Goal: Check status: Check status

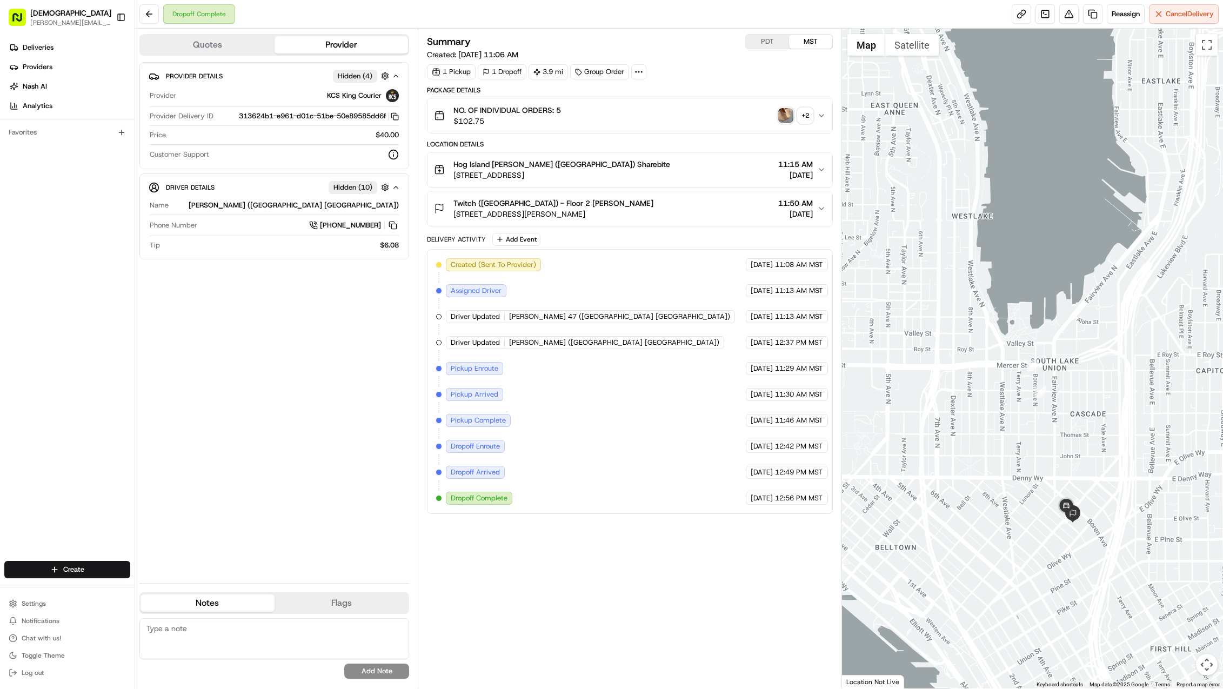
drag, startPoint x: 1070, startPoint y: 438, endPoint x: 862, endPoint y: 380, distance: 216.0
click at [862, 380] on div at bounding box center [1032, 359] width 381 height 660
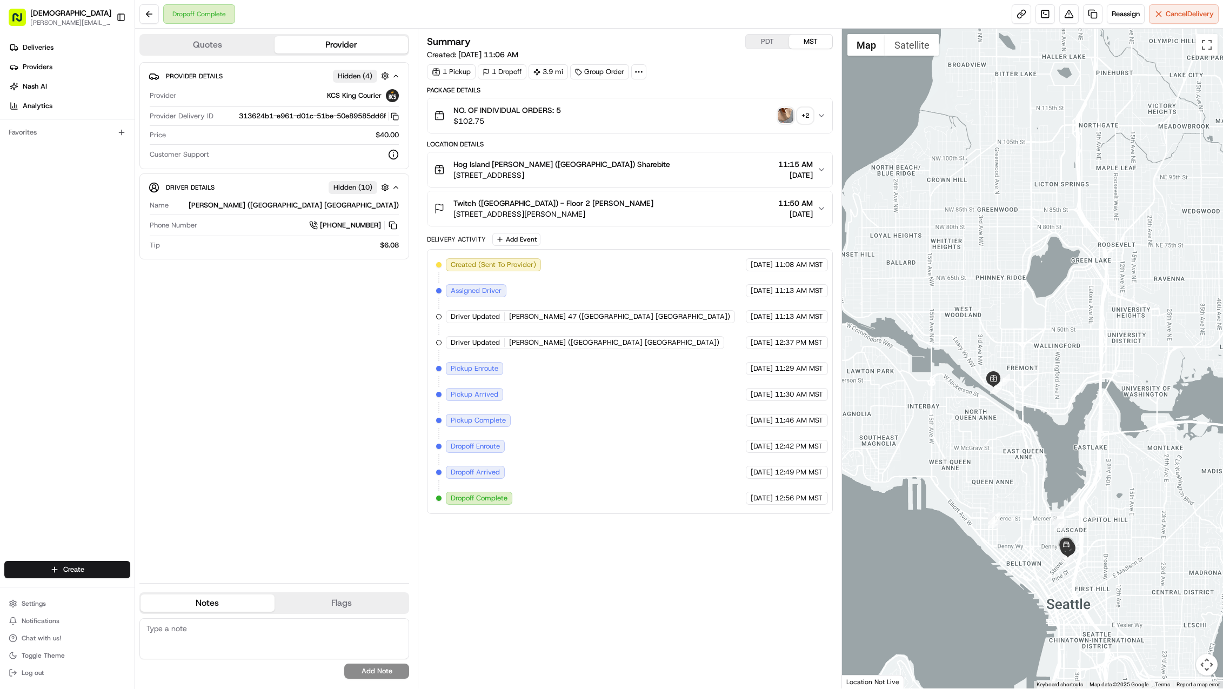
drag, startPoint x: 870, startPoint y: 293, endPoint x: 944, endPoint y: 408, distance: 136.9
click at [939, 407] on div at bounding box center [1032, 359] width 381 height 660
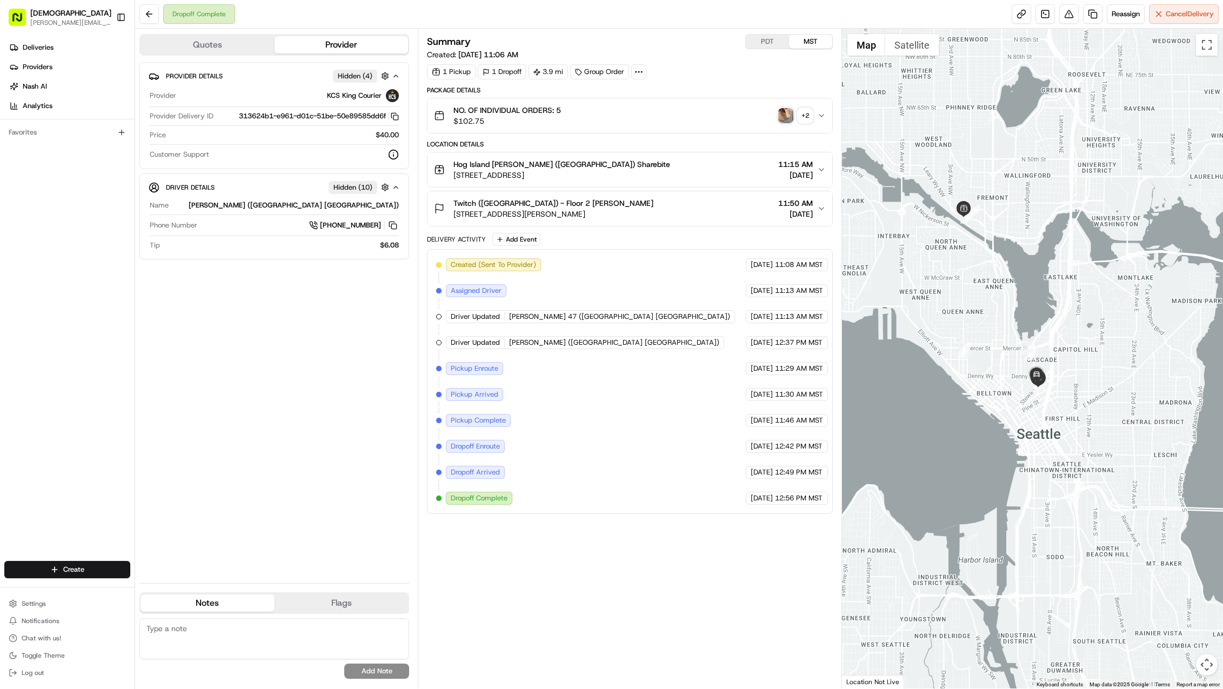
drag, startPoint x: 1072, startPoint y: 430, endPoint x: 1054, endPoint y: 343, distance: 88.4
click at [1041, 288] on div at bounding box center [1032, 359] width 381 height 660
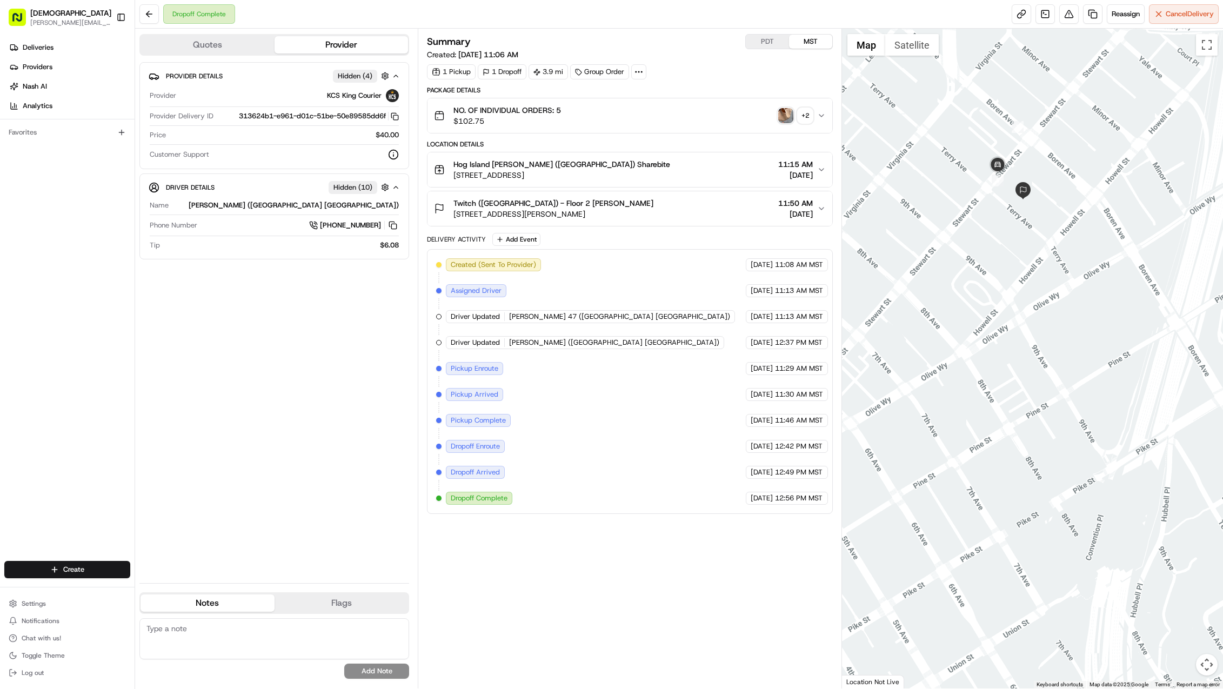
drag, startPoint x: 1094, startPoint y: 283, endPoint x: 923, endPoint y: 402, distance: 208.5
click at [885, 529] on div at bounding box center [1032, 359] width 381 height 660
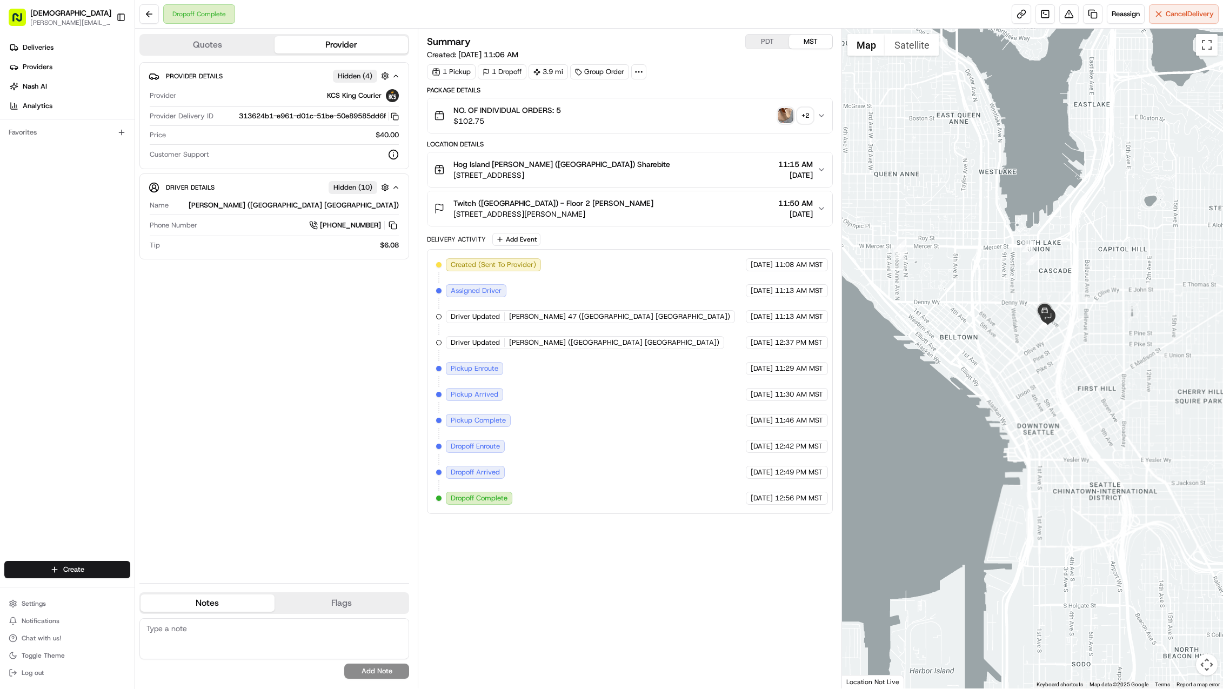
drag, startPoint x: 964, startPoint y: 194, endPoint x: 1014, endPoint y: 343, distance: 156.9
click at [1014, 343] on div at bounding box center [1032, 359] width 381 height 660
click at [778, 391] on span "11:30 AM MST" at bounding box center [799, 395] width 48 height 10
click at [477, 393] on span "Pickup Arrived" at bounding box center [475, 395] width 48 height 10
click at [443, 391] on div "Created (Sent To Provider) KCS King Courier [DATE] 11:08 AM MST Assigned Driver…" at bounding box center [629, 381] width 387 height 246
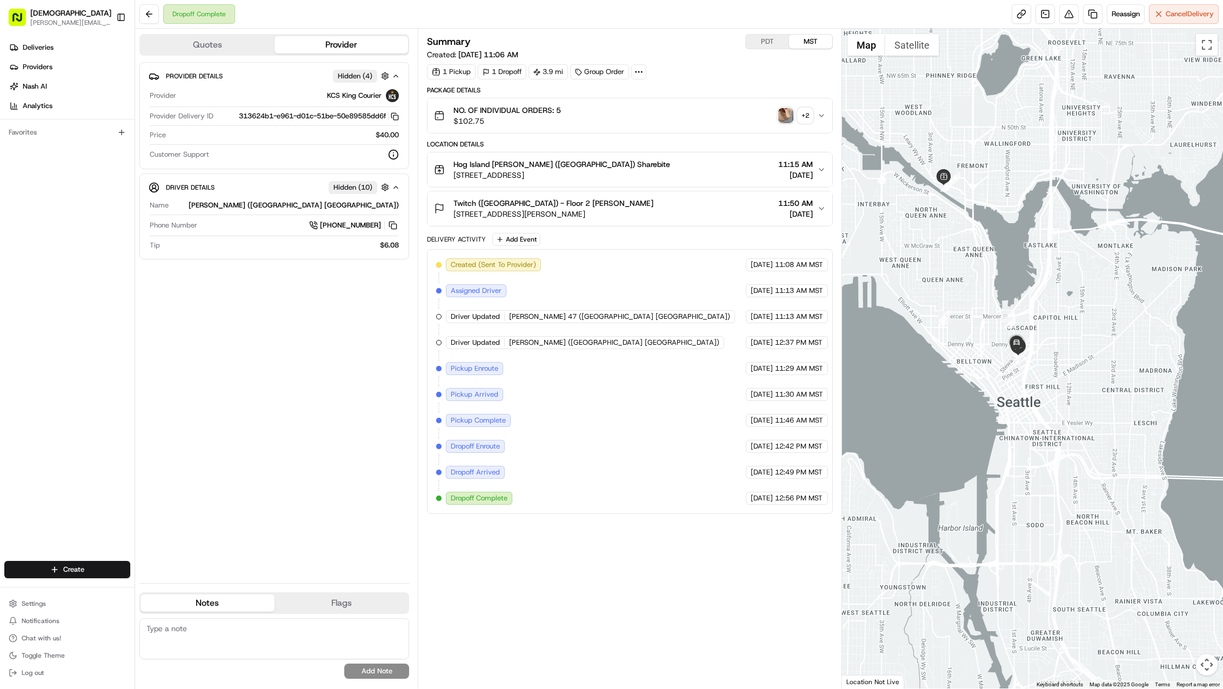
drag, startPoint x: 1122, startPoint y: 244, endPoint x: 1023, endPoint y: 264, distance: 101.0
click at [1054, 317] on div at bounding box center [1032, 359] width 381 height 660
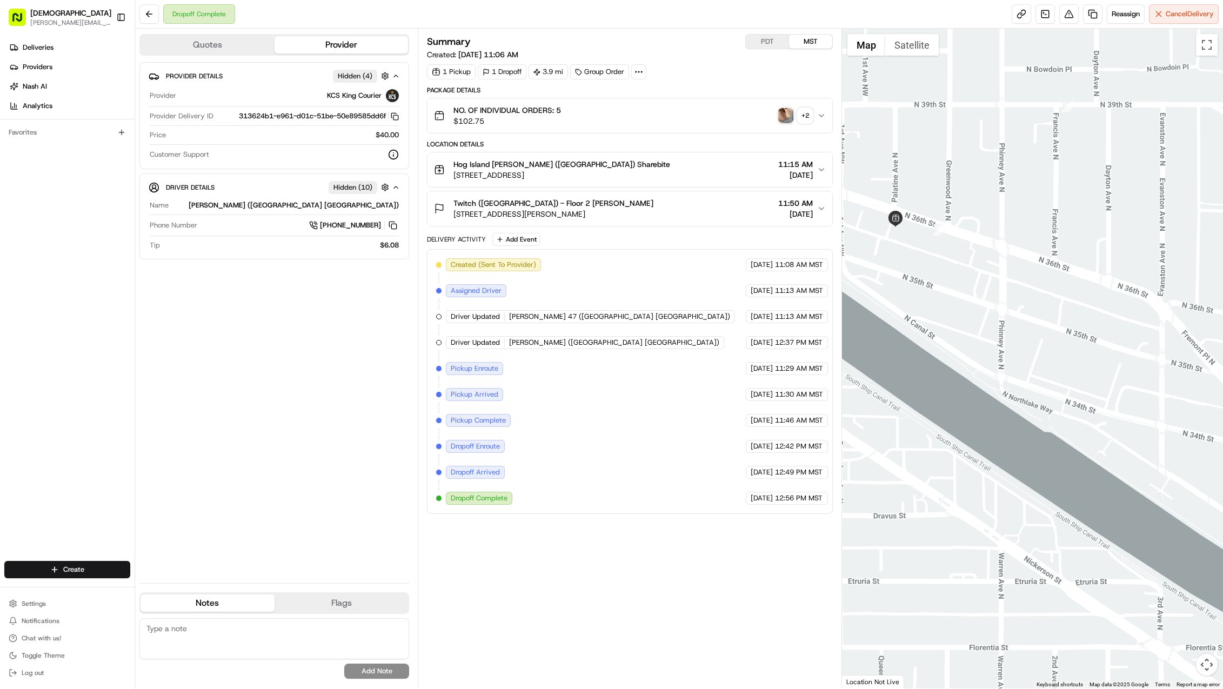
drag, startPoint x: 1042, startPoint y: 115, endPoint x: 1038, endPoint y: 195, distance: 80.1
click at [1038, 195] on div at bounding box center [1032, 359] width 381 height 660
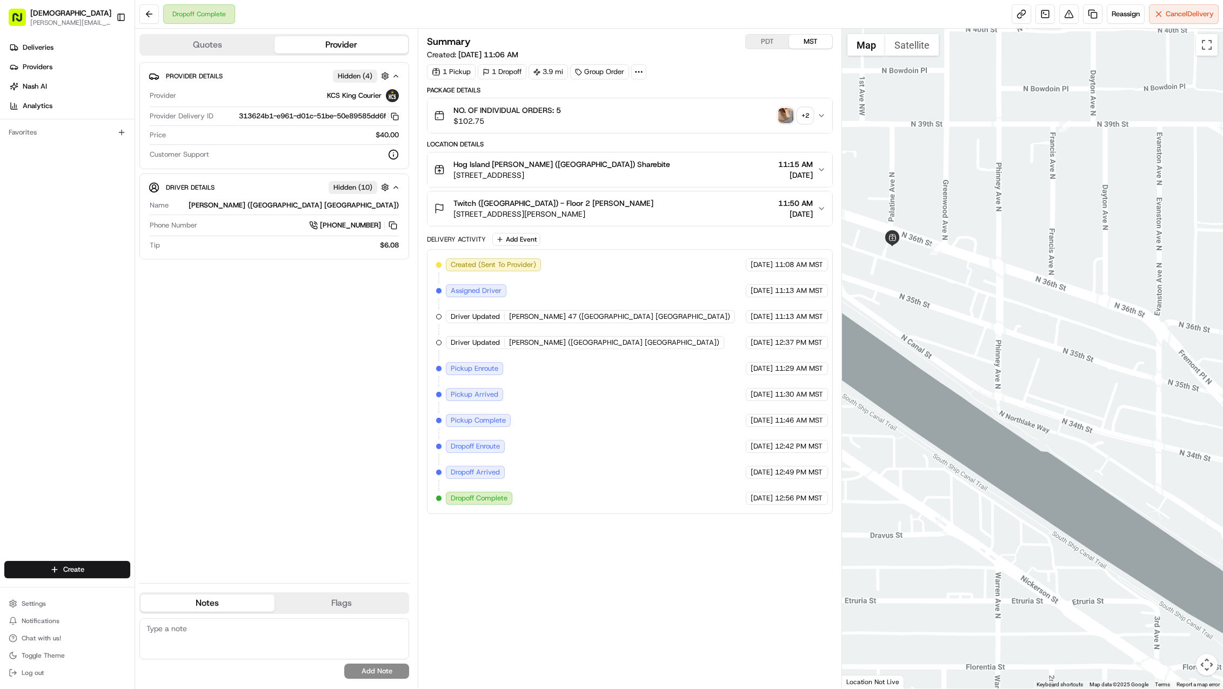
click at [981, 302] on div at bounding box center [1032, 359] width 381 height 660
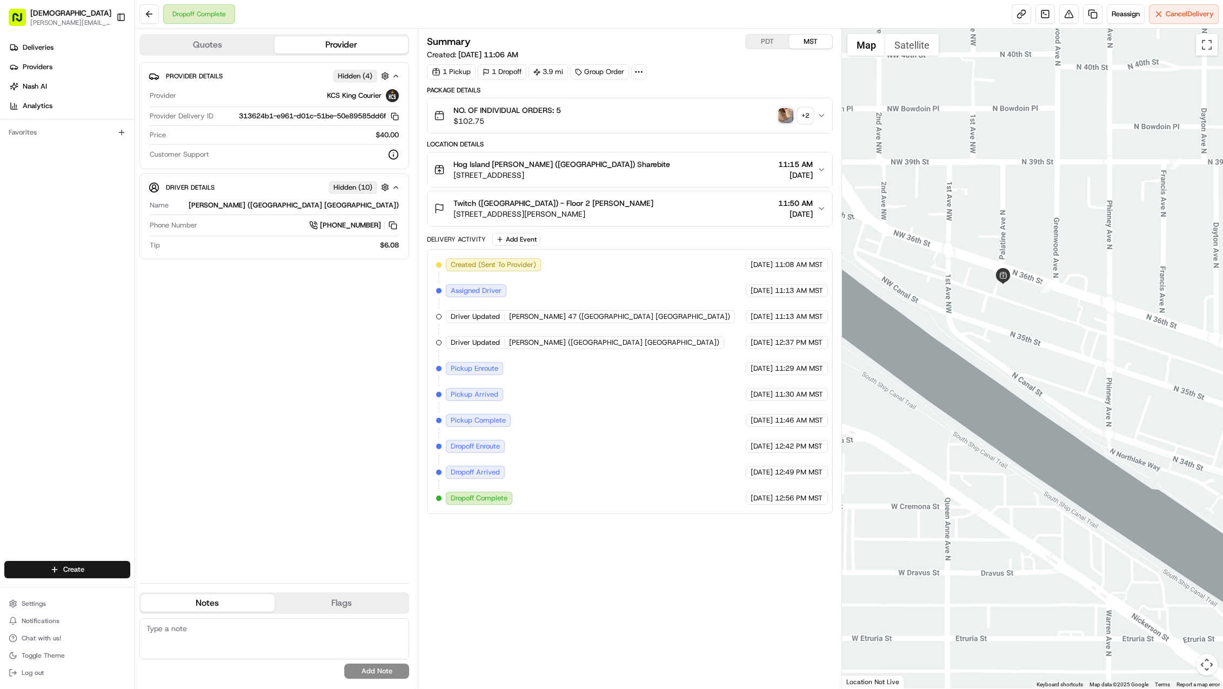
drag, startPoint x: 903, startPoint y: 275, endPoint x: 1016, endPoint y: 314, distance: 120.0
click at [1016, 314] on div at bounding box center [1032, 359] width 381 height 660
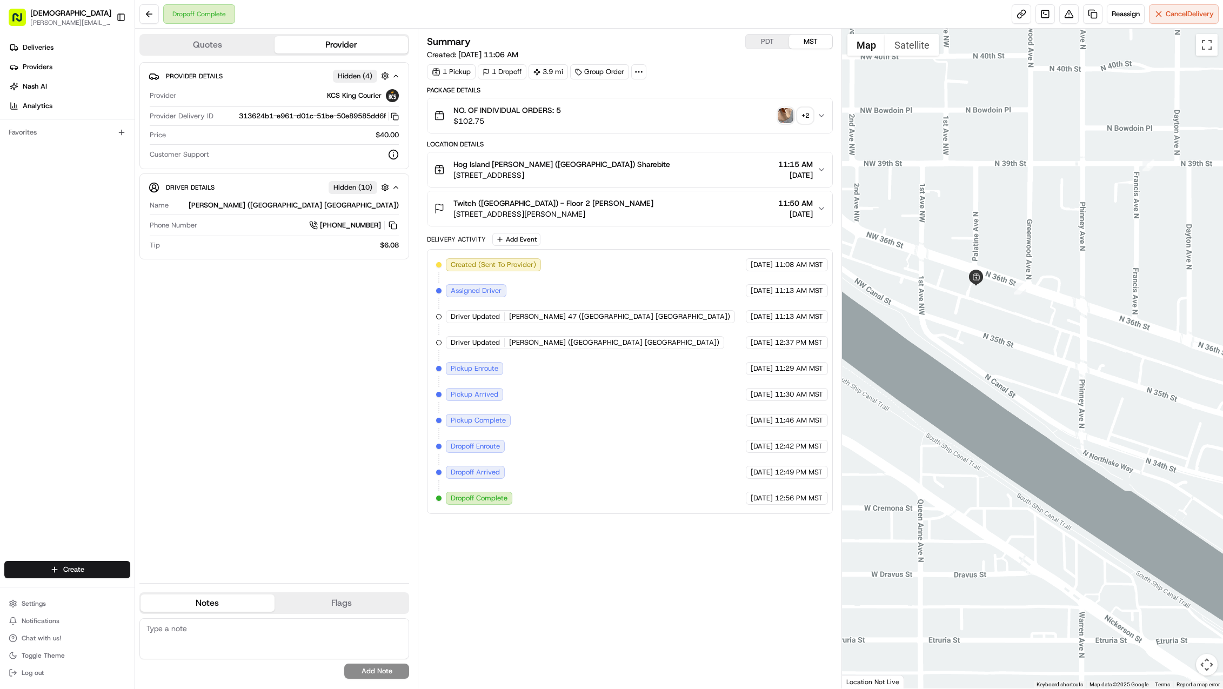
drag, startPoint x: 1169, startPoint y: 199, endPoint x: 1142, endPoint y: 195, distance: 26.8
click at [1141, 201] on div at bounding box center [1032, 359] width 381 height 660
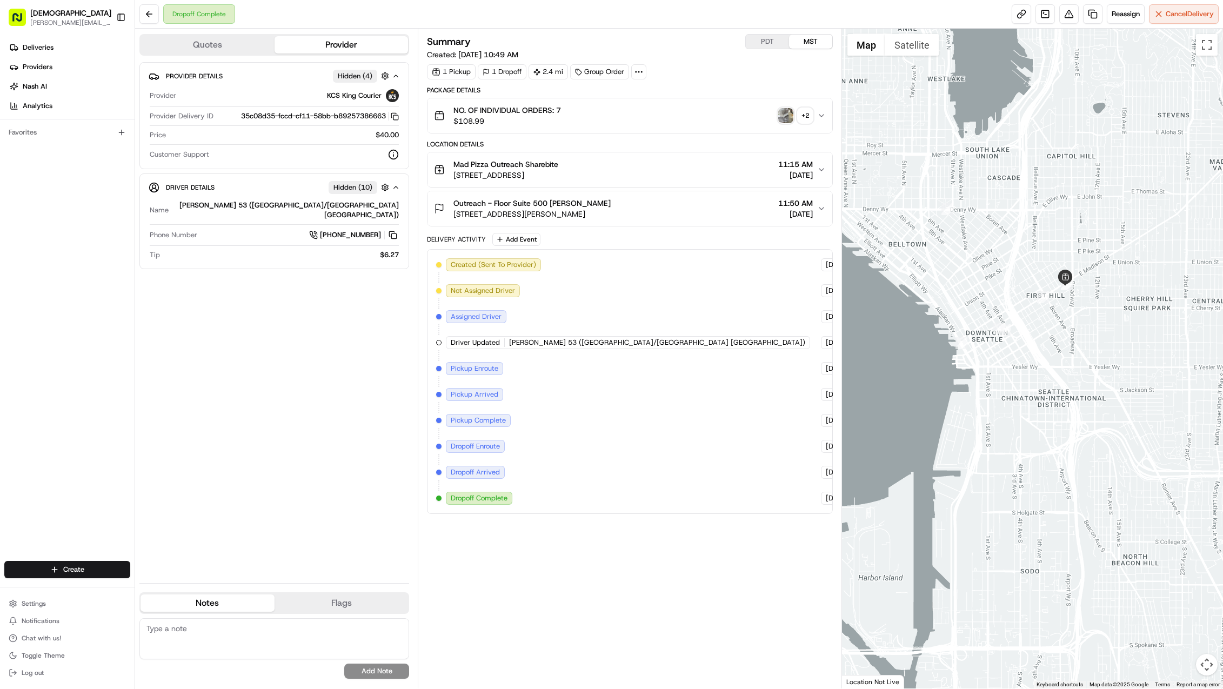
drag, startPoint x: 1096, startPoint y: 459, endPoint x: 1031, endPoint y: 371, distance: 109.7
click at [1031, 371] on div at bounding box center [1032, 359] width 381 height 660
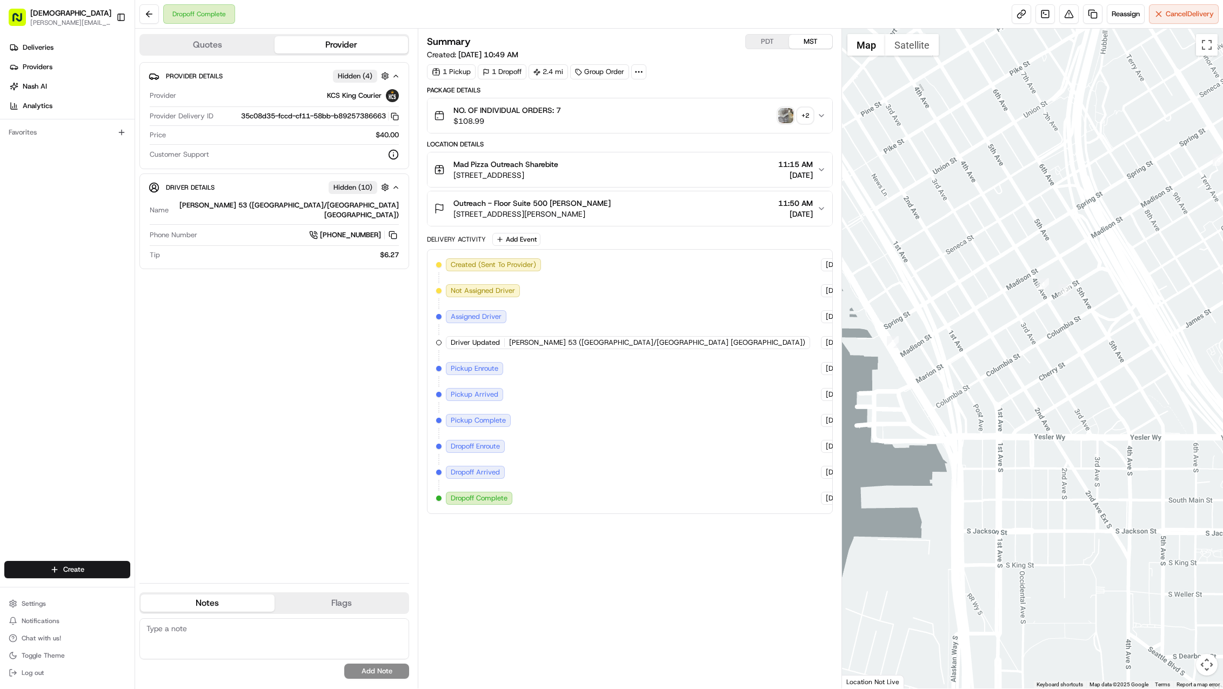
drag, startPoint x: 968, startPoint y: 290, endPoint x: 1066, endPoint y: 402, distance: 149.0
click at [1140, 433] on div at bounding box center [1032, 359] width 381 height 660
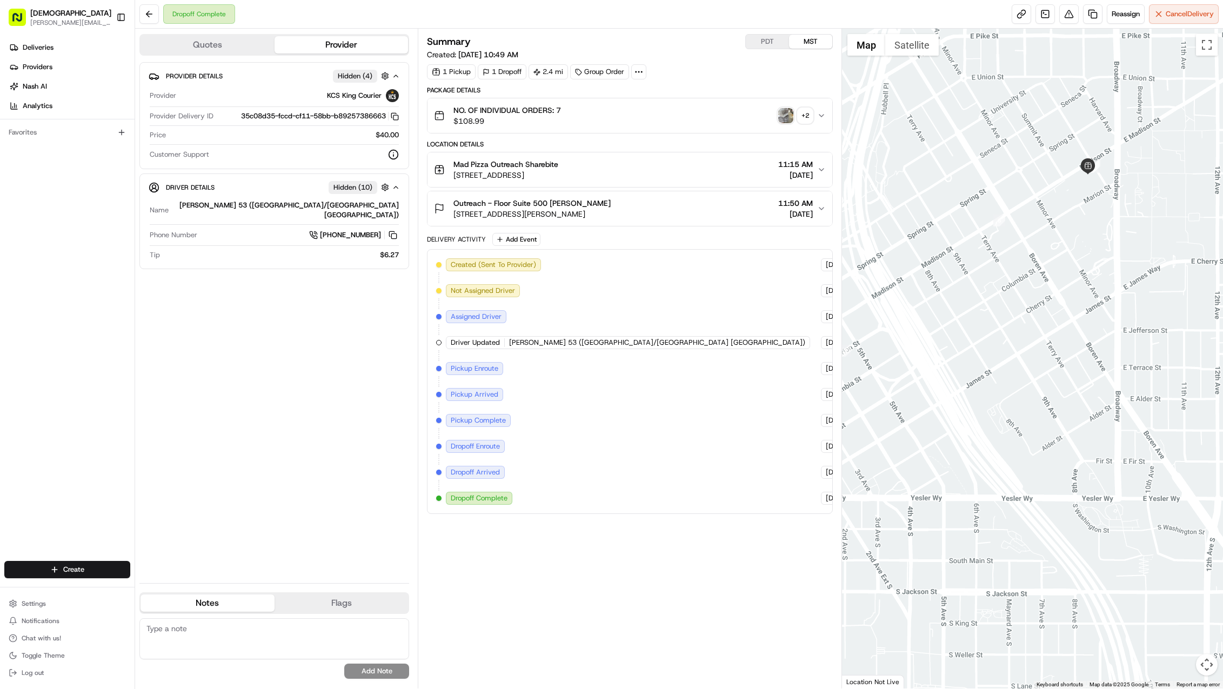
drag, startPoint x: 1100, startPoint y: 338, endPoint x: 896, endPoint y: 366, distance: 206.1
click at [876, 399] on div at bounding box center [1032, 359] width 381 height 660
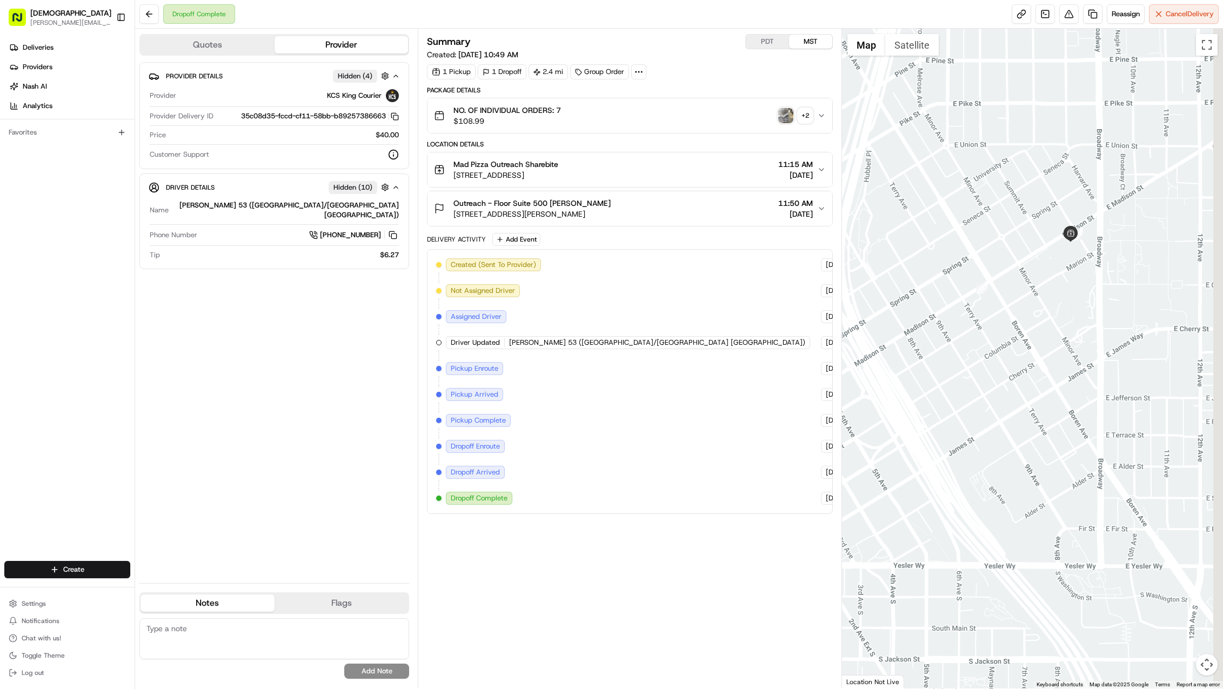
drag, startPoint x: 1080, startPoint y: 212, endPoint x: 1062, endPoint y: 280, distance: 70.0
click at [1062, 286] on div at bounding box center [1032, 359] width 381 height 660
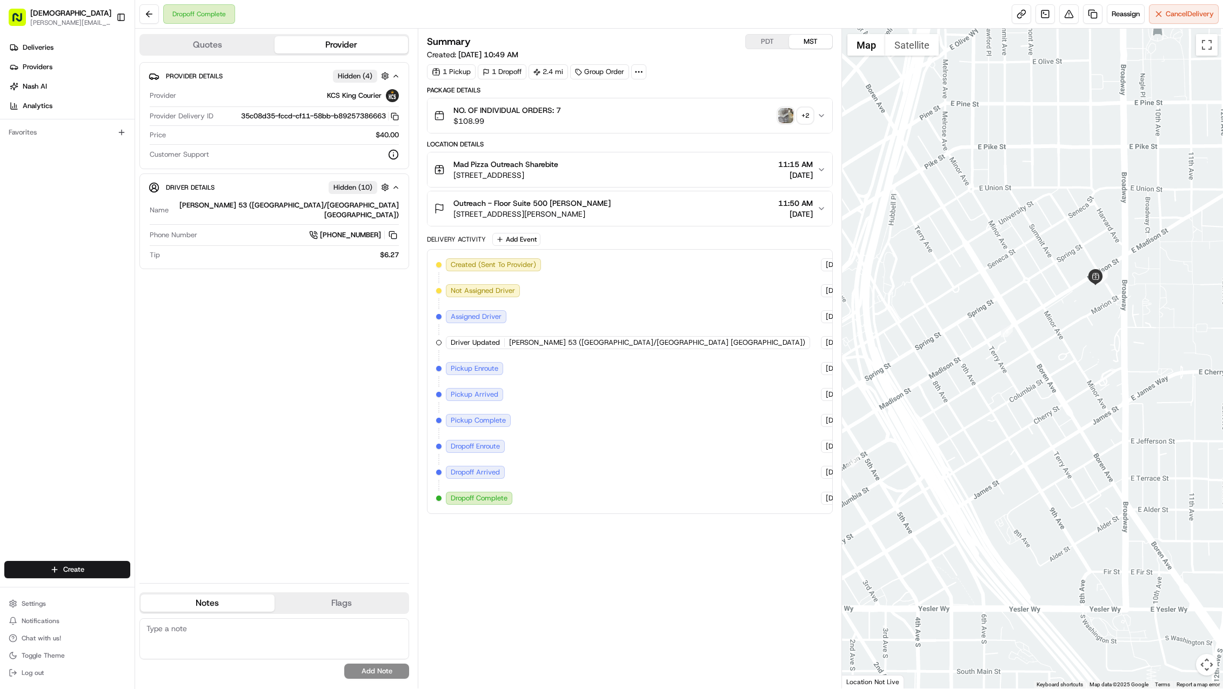
drag, startPoint x: 968, startPoint y: 369, endPoint x: 1069, endPoint y: 324, distance: 109.9
click at [1069, 324] on div at bounding box center [1032, 359] width 381 height 660
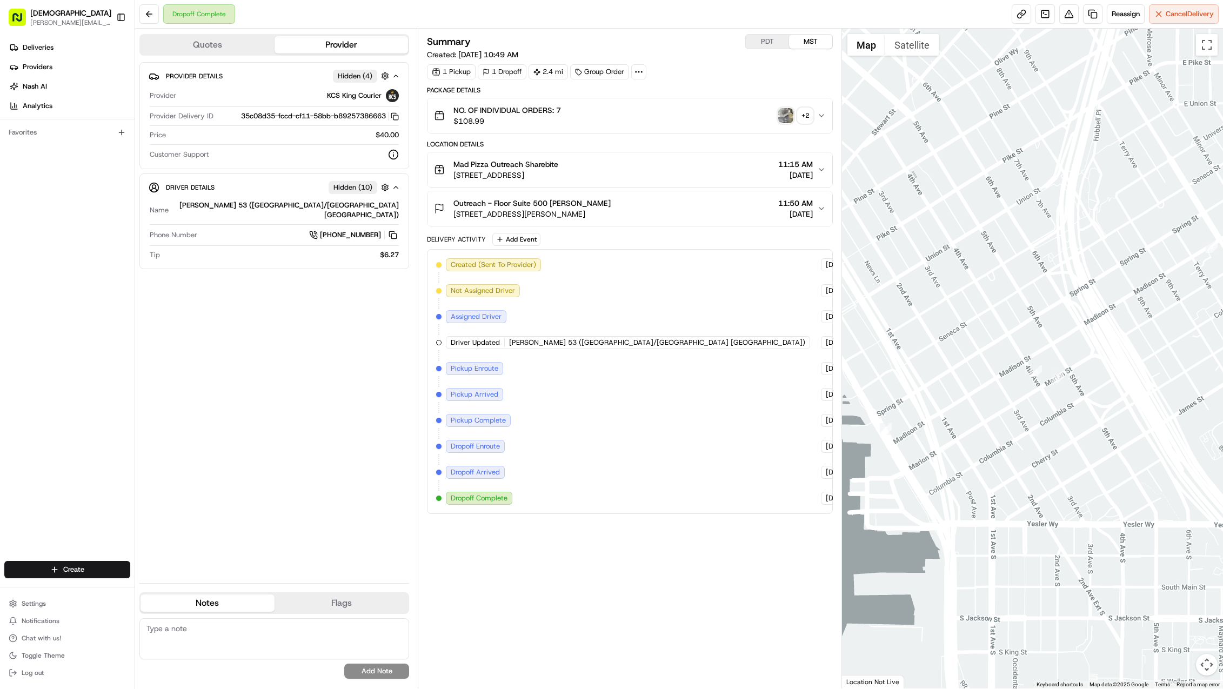
drag, startPoint x: 877, startPoint y: 465, endPoint x: 1084, endPoint y: 379, distance: 223.9
click at [1084, 379] on div at bounding box center [1032, 359] width 381 height 660
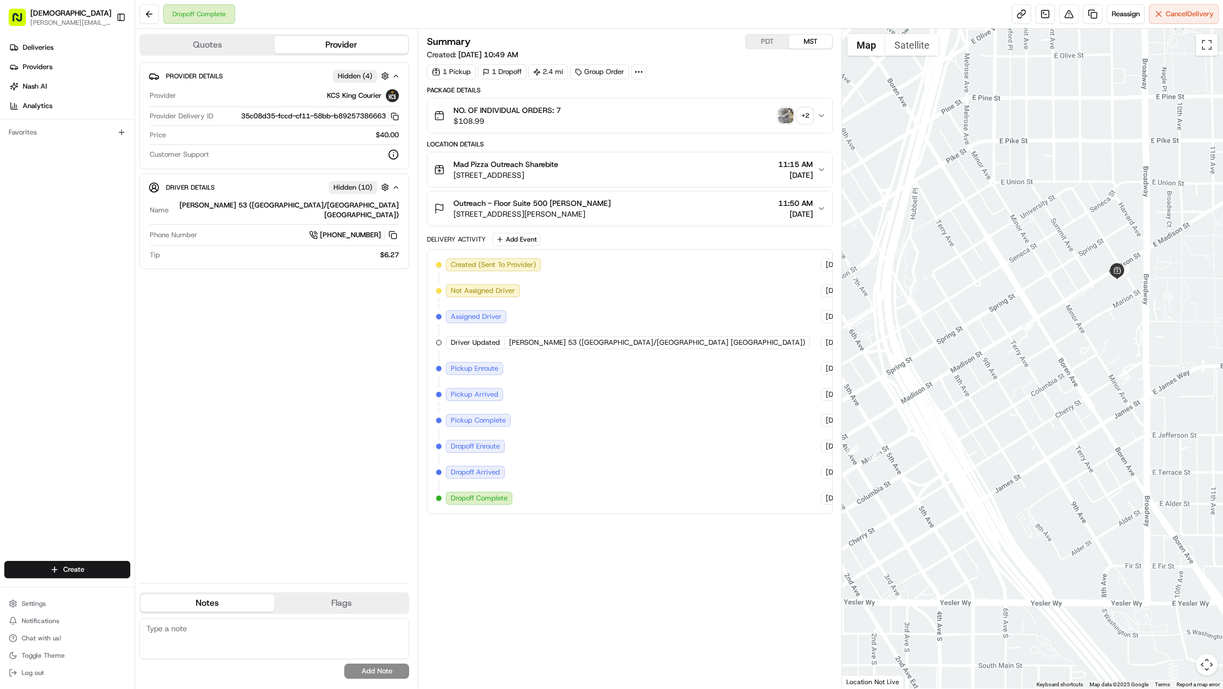
drag, startPoint x: 1080, startPoint y: 323, endPoint x: 894, endPoint y: 402, distance: 202.2
click at [894, 403] on div at bounding box center [1032, 359] width 381 height 660
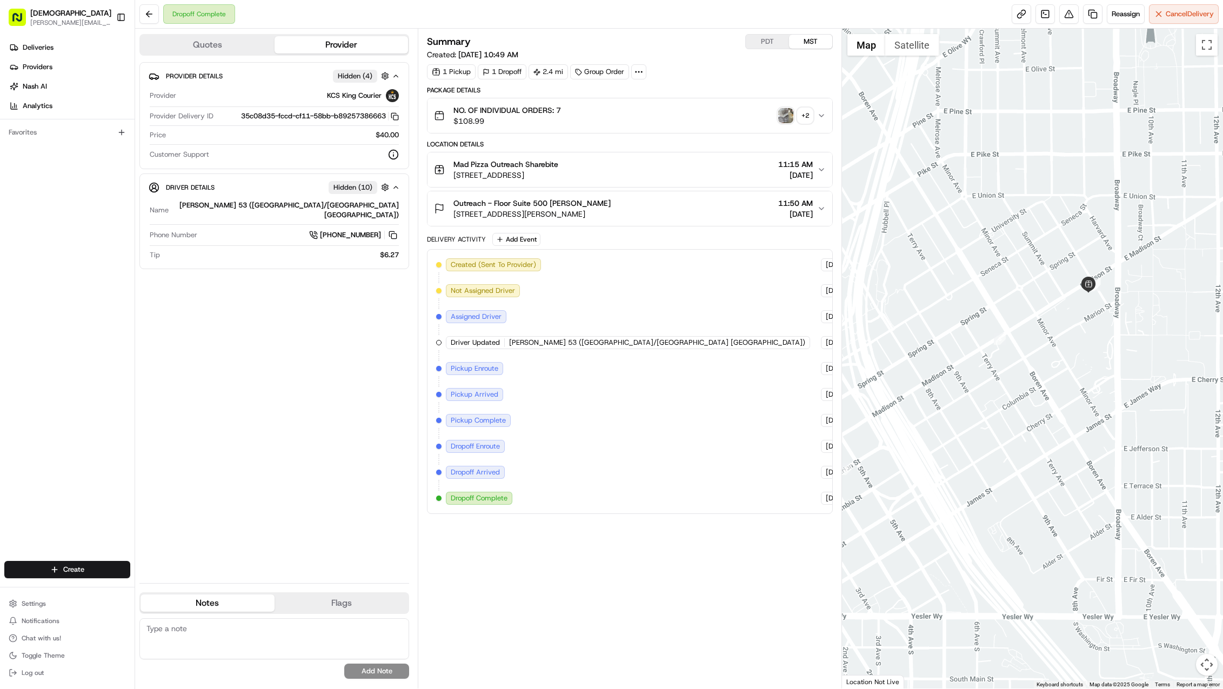
drag, startPoint x: 1009, startPoint y: 380, endPoint x: 980, endPoint y: 397, distance: 33.7
click at [980, 397] on div at bounding box center [1032, 359] width 381 height 660
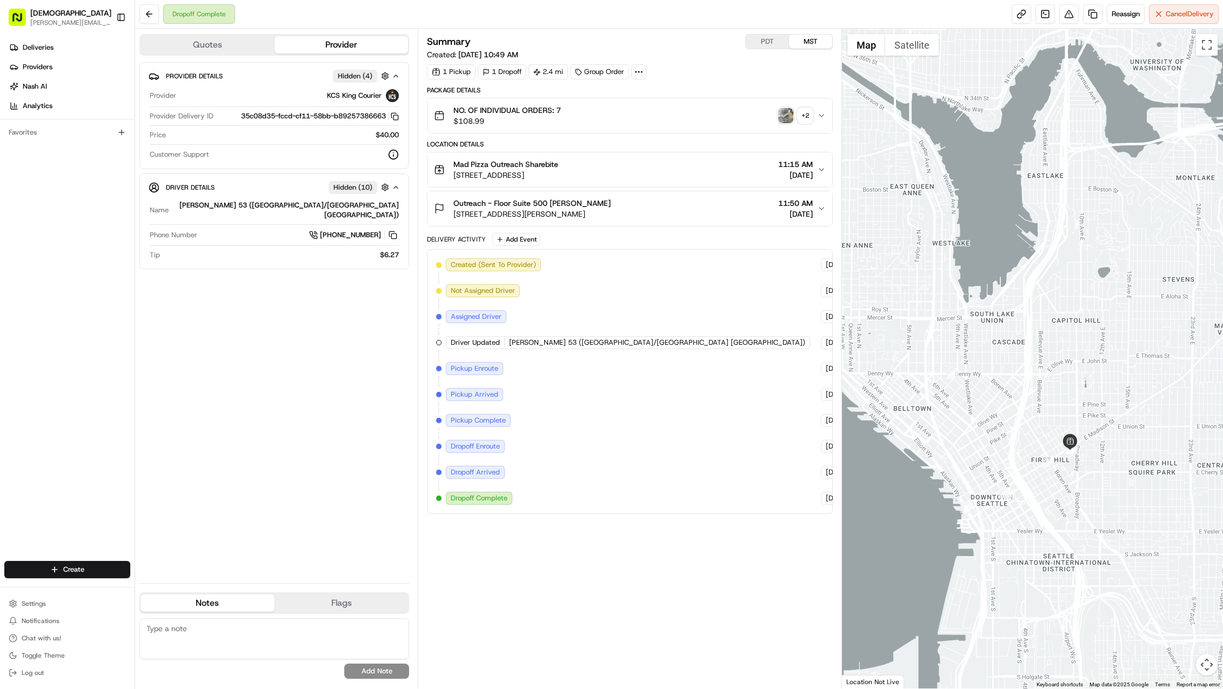
drag, startPoint x: 907, startPoint y: 397, endPoint x: 987, endPoint y: 427, distance: 85.2
click at [989, 440] on div at bounding box center [1032, 359] width 381 height 660
